Goal: Information Seeking & Learning: Learn about a topic

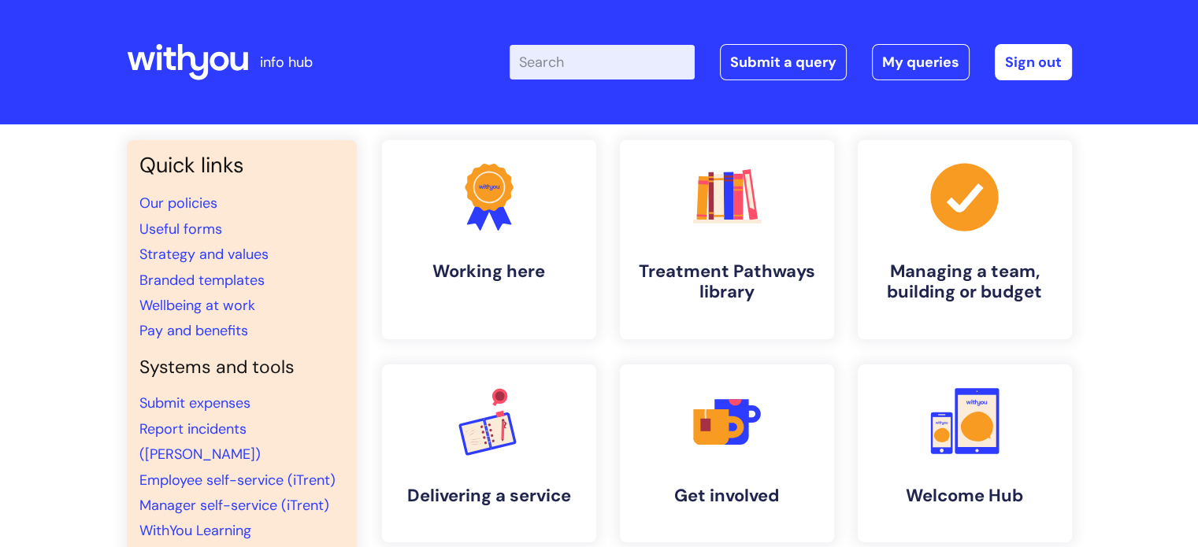
click at [558, 62] on input "Enter your search term here..." at bounding box center [602, 62] width 185 height 35
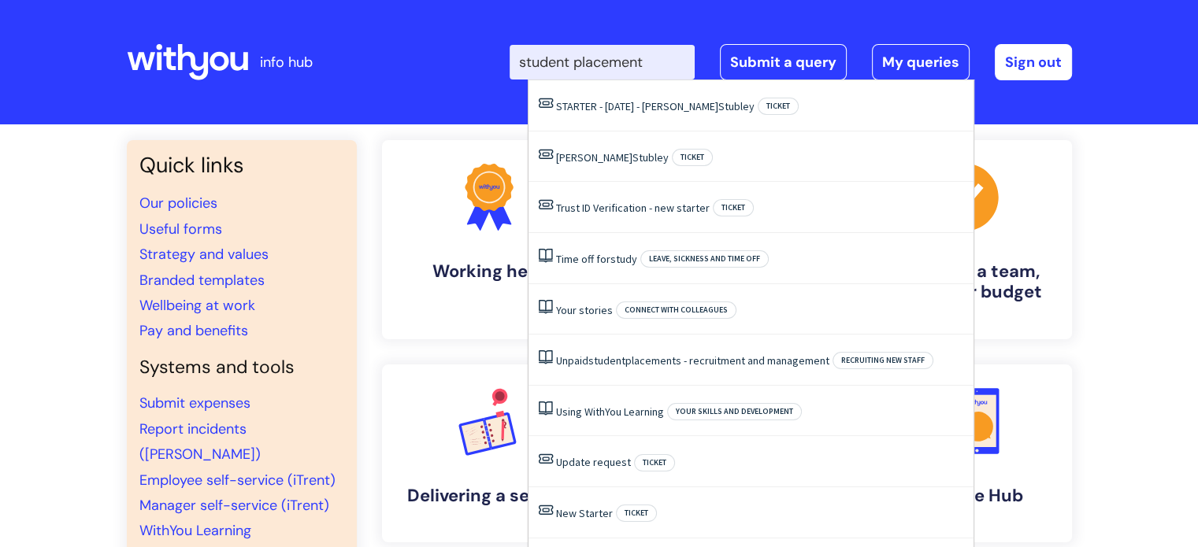
type input "student placement"
click button "Search" at bounding box center [0, 0] width 0 height 0
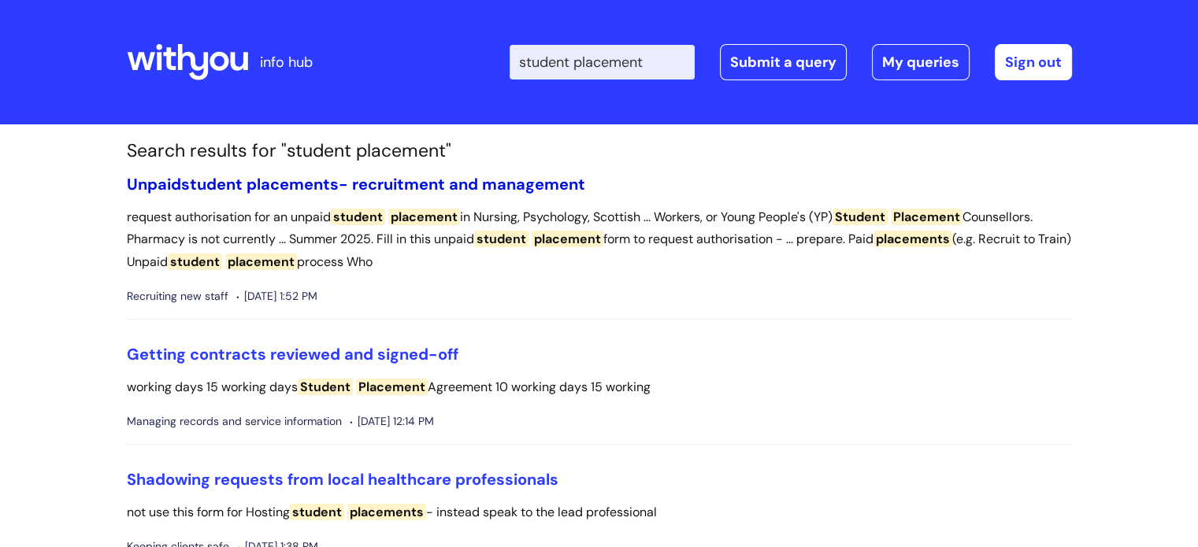
click at [443, 179] on link "Unpaid student placements - recruitment and management" at bounding box center [356, 184] width 458 height 20
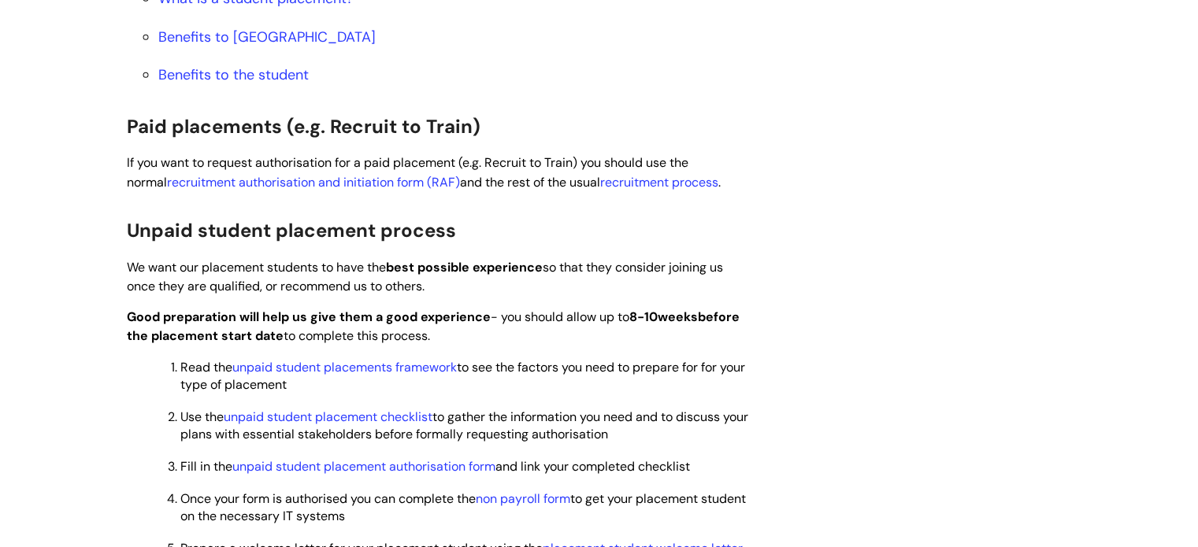
scroll to position [1024, 0]
